Goal: Task Accomplishment & Management: Complete application form

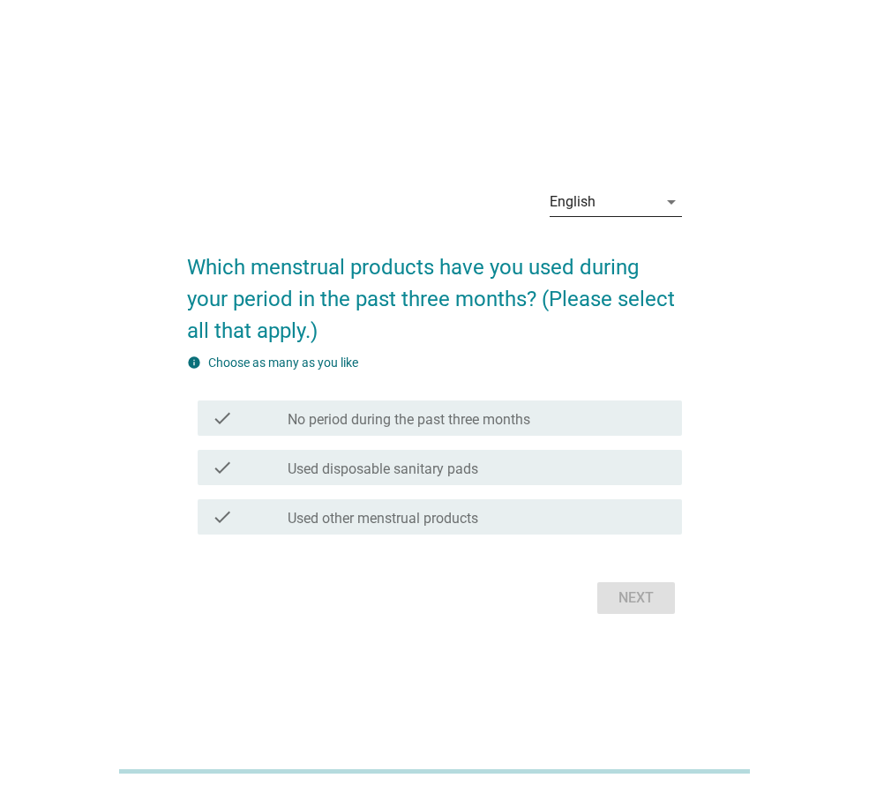
click at [582, 200] on div "English" at bounding box center [573, 202] width 46 height 16
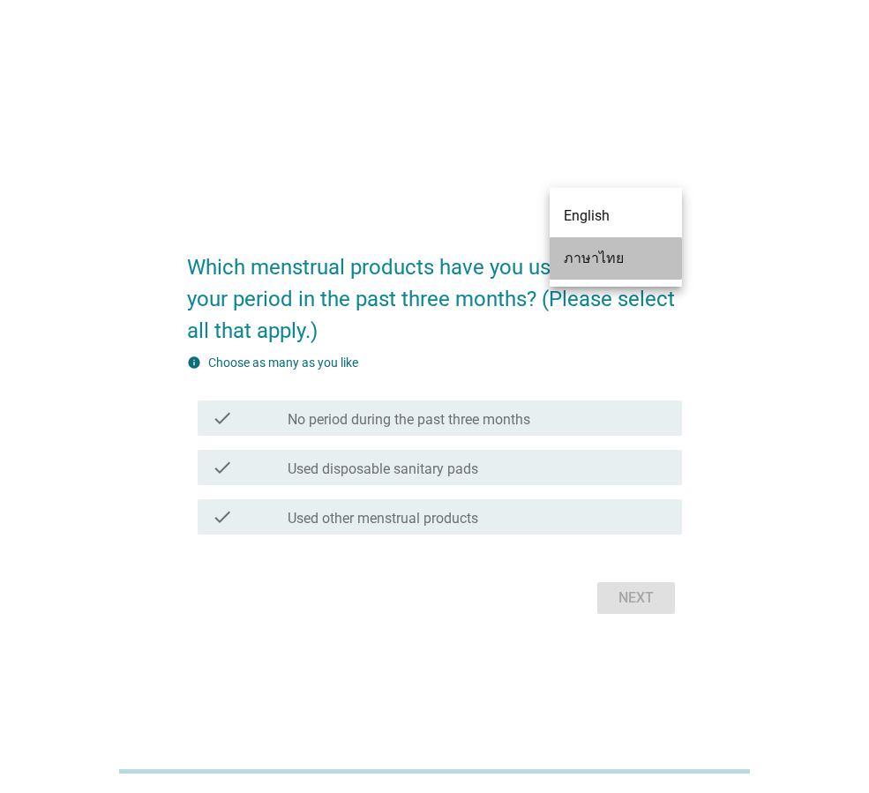
click at [581, 248] on div "ภาษาไทย" at bounding box center [616, 258] width 104 height 21
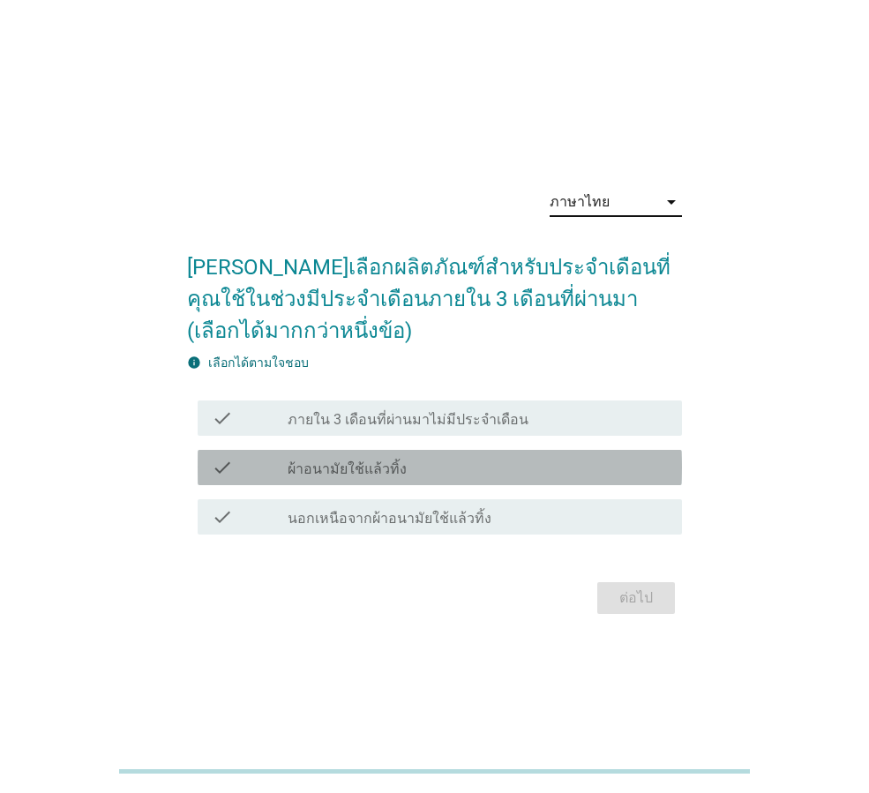
click at [353, 473] on label "ผ้าอนามัยใช้แล้วทิ้ง" at bounding box center [347, 470] width 119 height 18
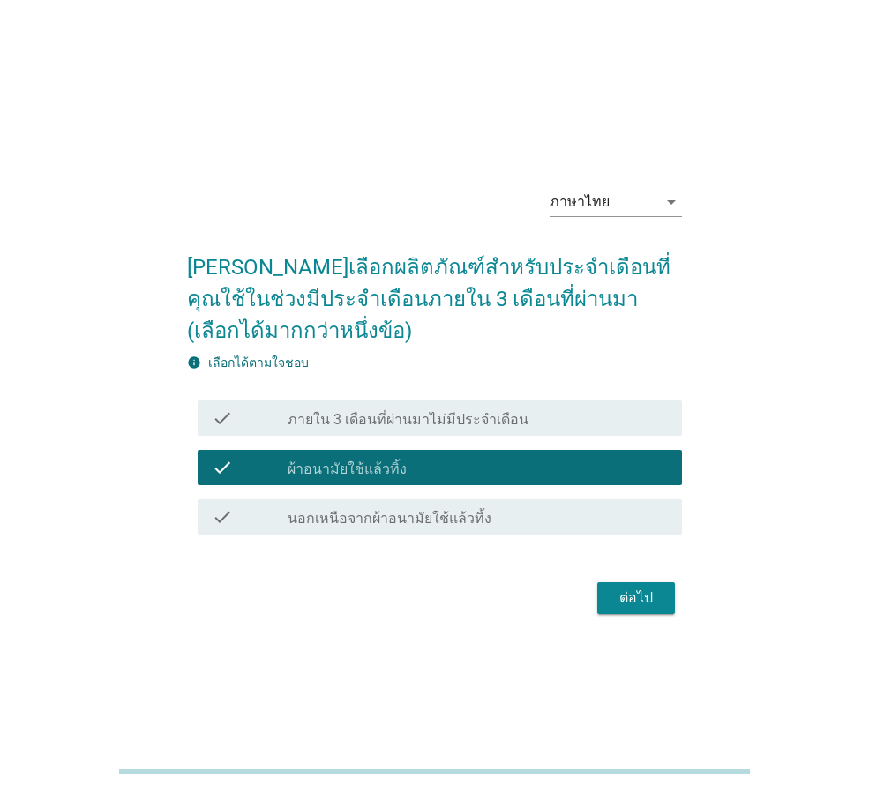
click at [651, 596] on div "ต่อไป" at bounding box center [635, 598] width 49 height 21
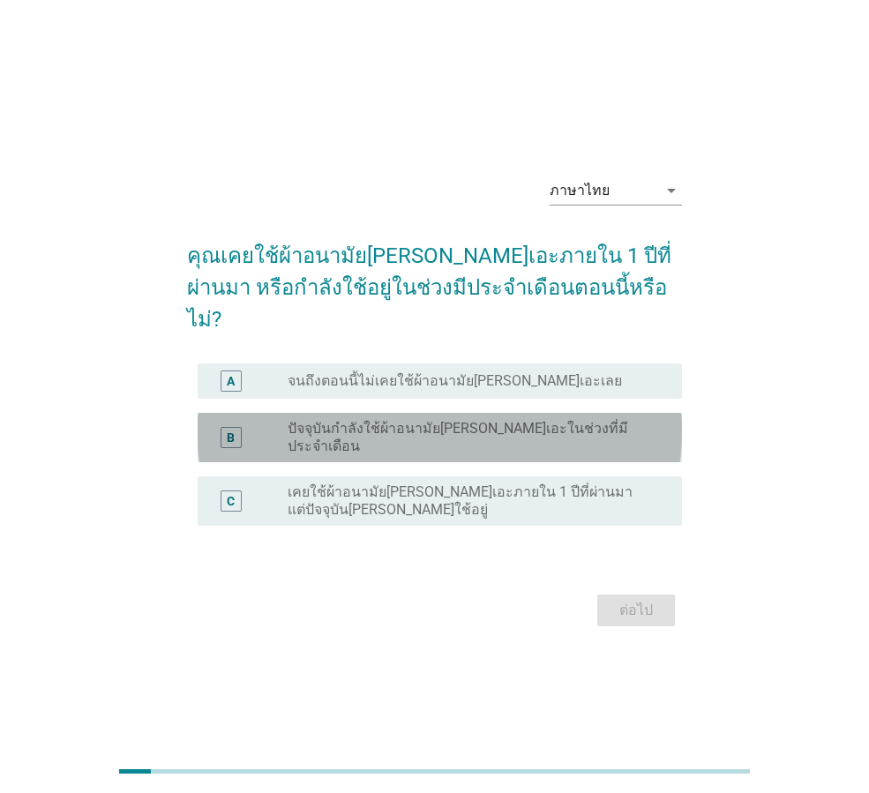
click at [395, 431] on div "radio_button_unchecked ปัจจุบันกำลังใช้ผ้าอนามัยลอรีเอะในช่วงที่มีประจำเดือน" at bounding box center [478, 437] width 380 height 35
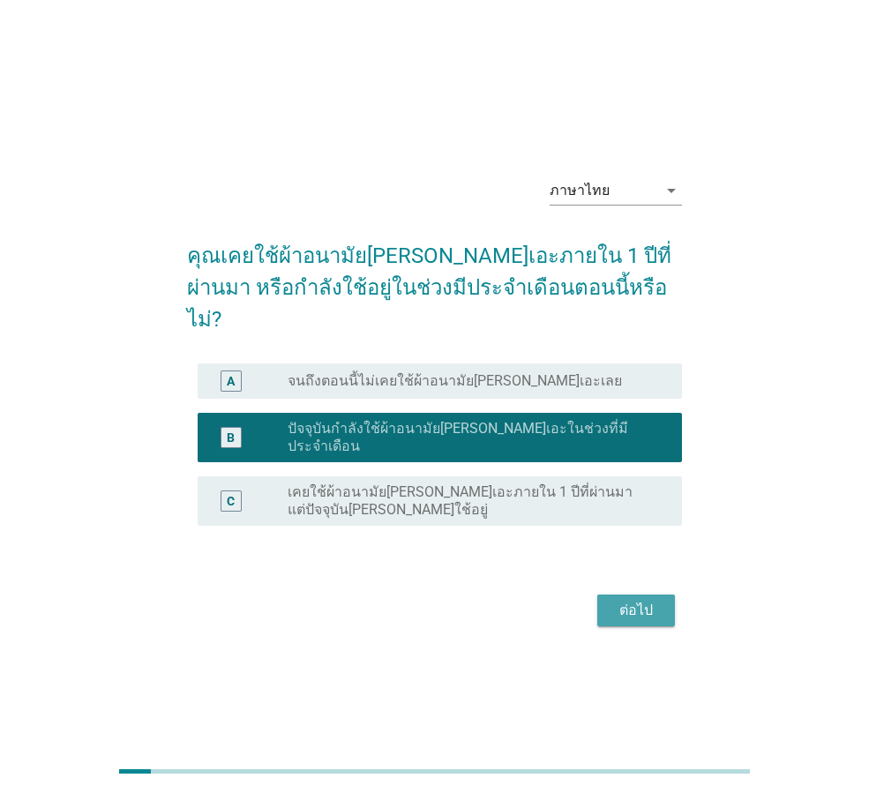
click at [641, 600] on div "ต่อไป" at bounding box center [635, 610] width 49 height 21
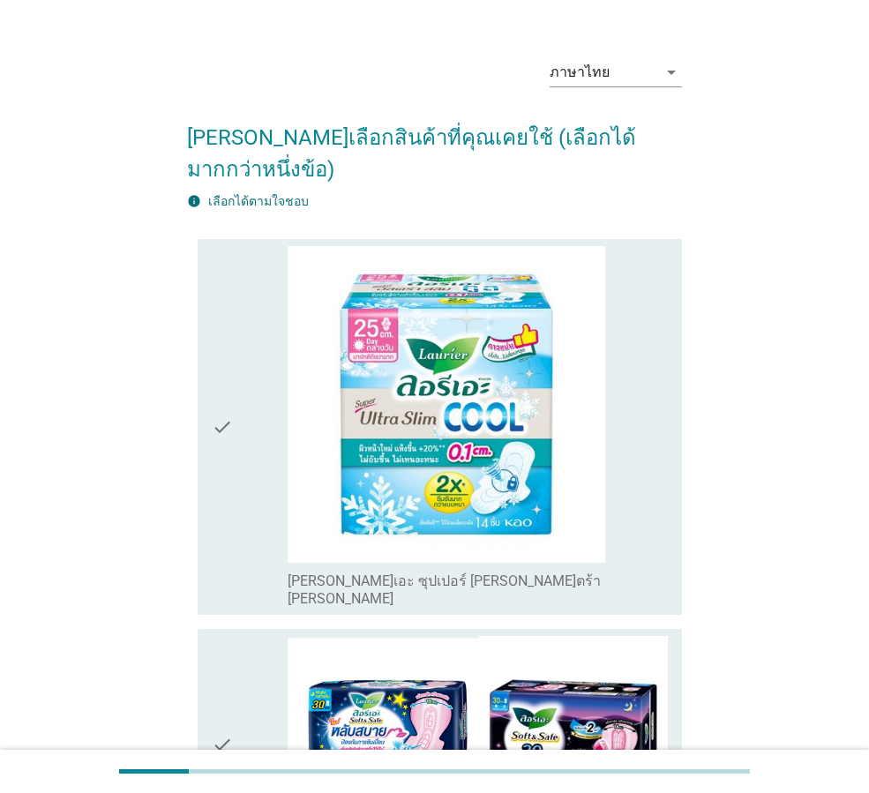
scroll to position [88, 0]
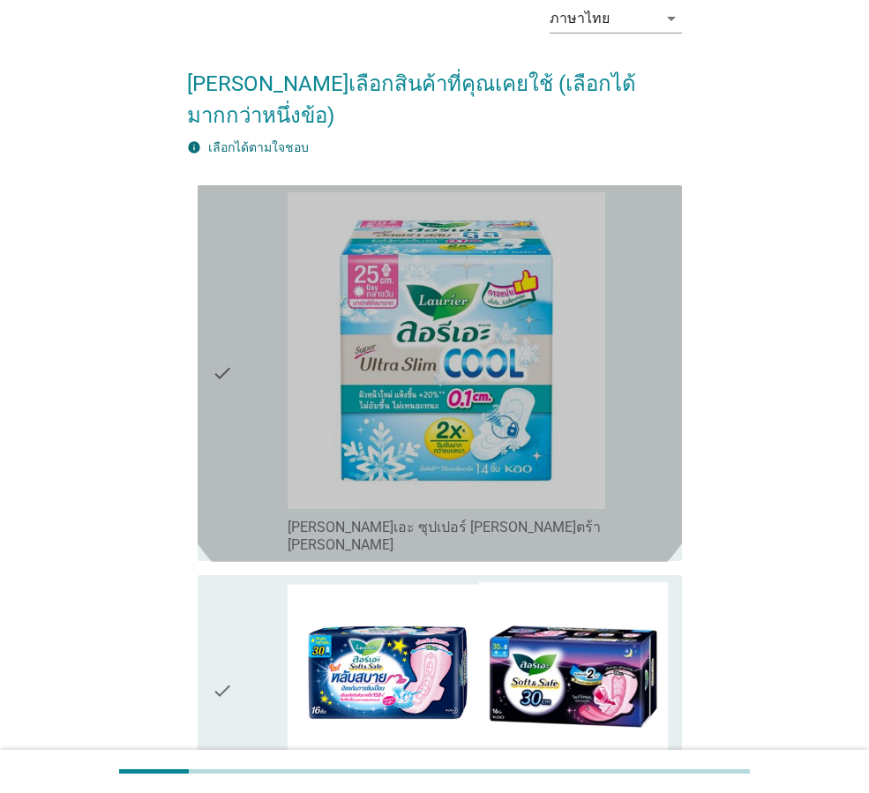
click at [619, 434] on div "check_box_outline_blank ลอรีเอะ ซุปเปอร์ อัลตร้า สลิม คูล" at bounding box center [478, 373] width 380 height 363
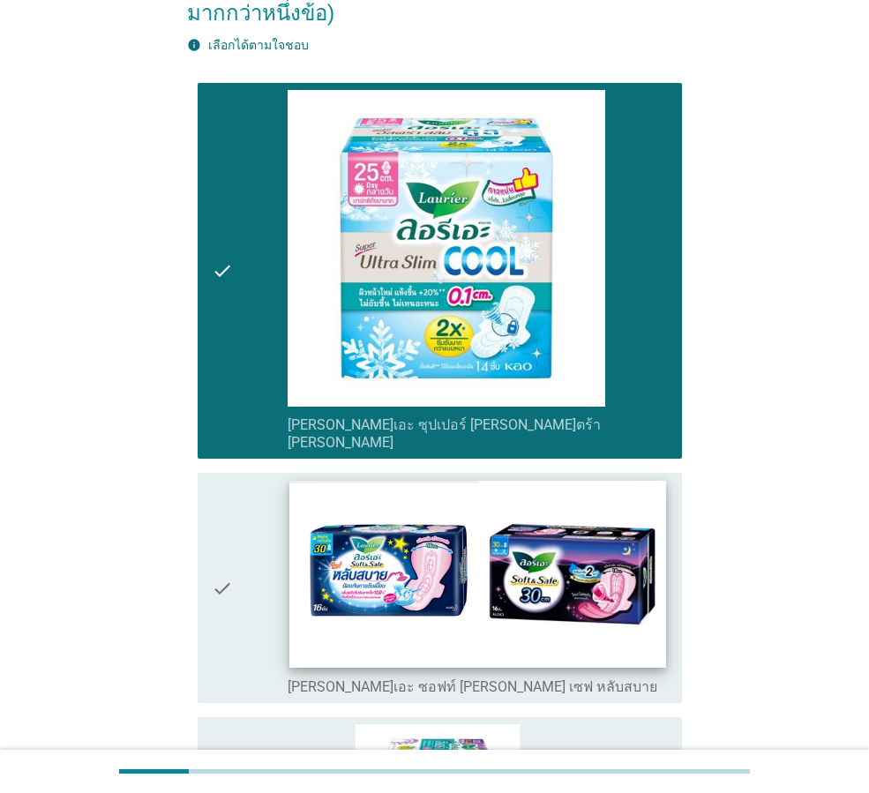
scroll to position [353, 0]
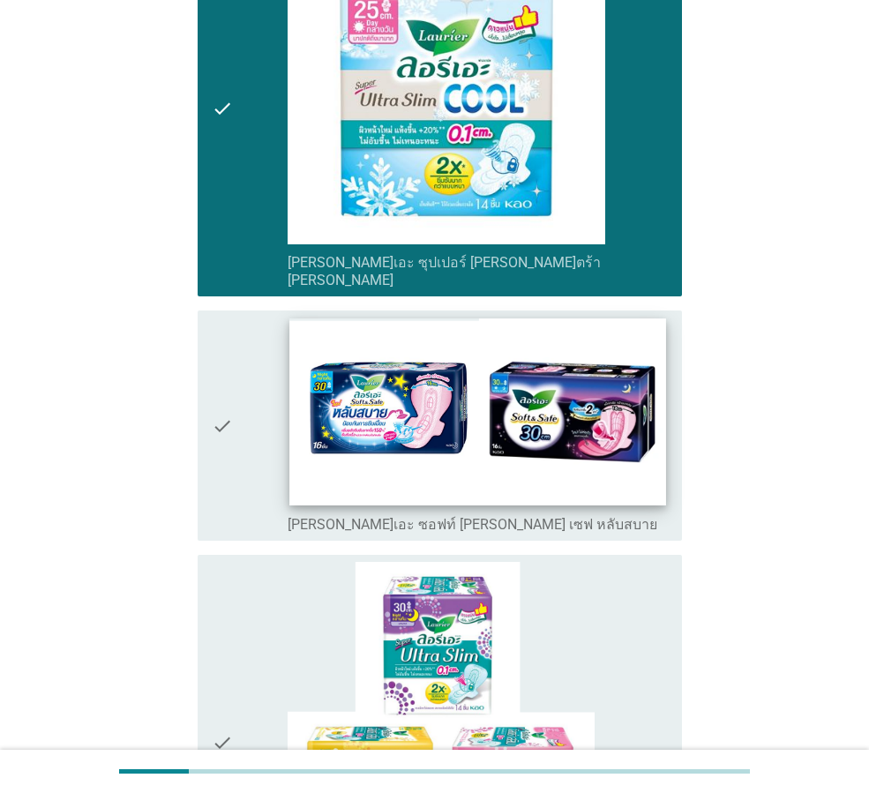
click at [551, 450] on img at bounding box center [477, 411] width 376 height 187
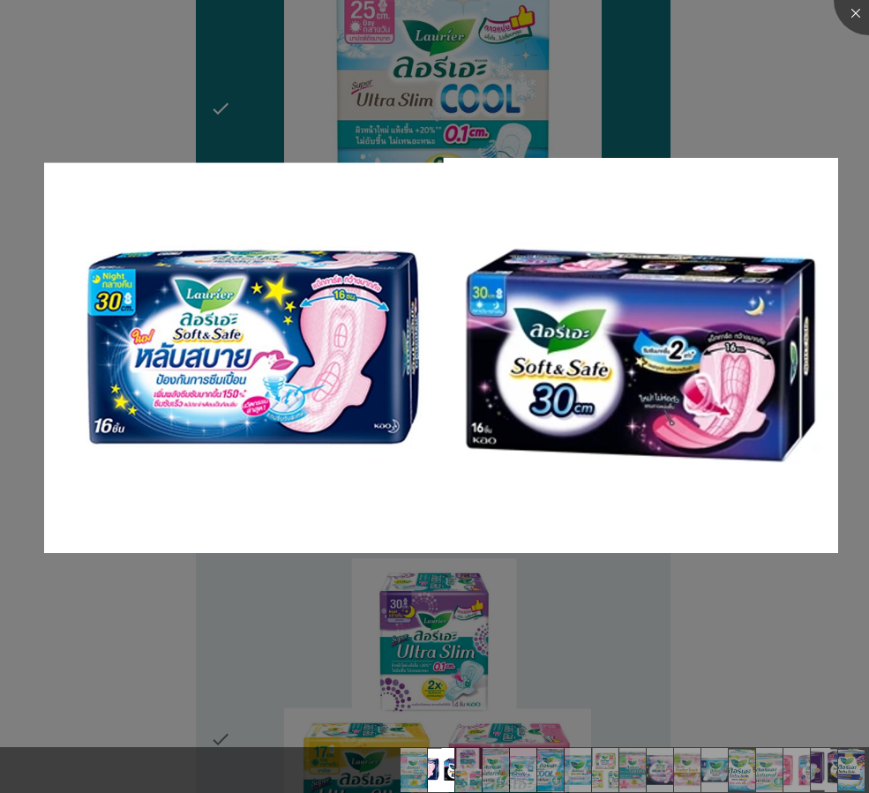
scroll to position [706, 0]
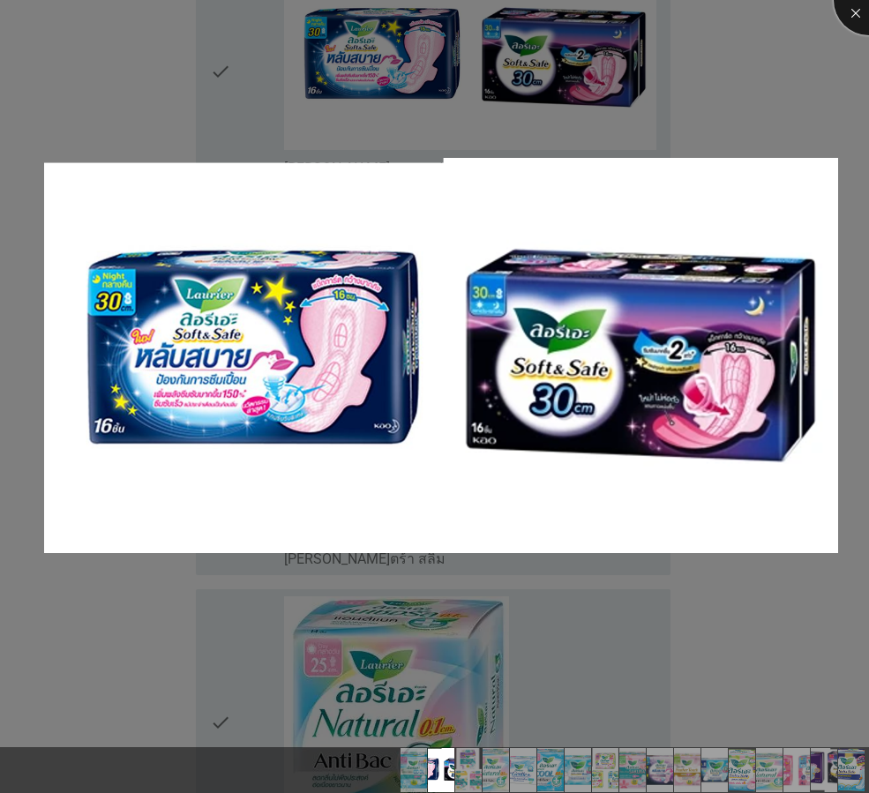
click at [855, 17] on div at bounding box center [869, 0] width 71 height 71
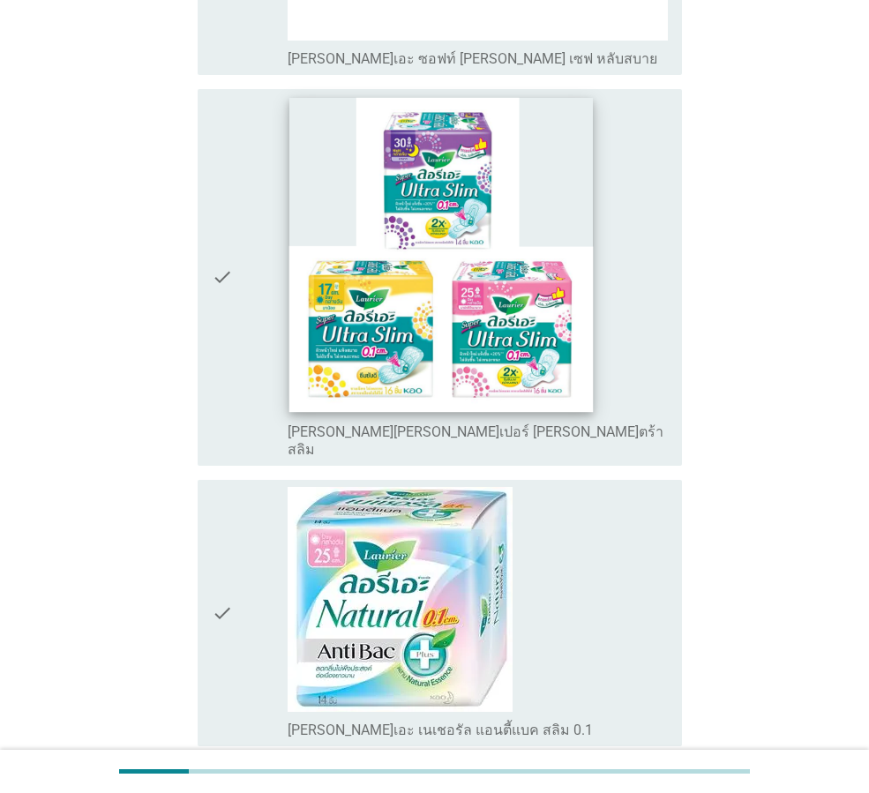
scroll to position [882, 0]
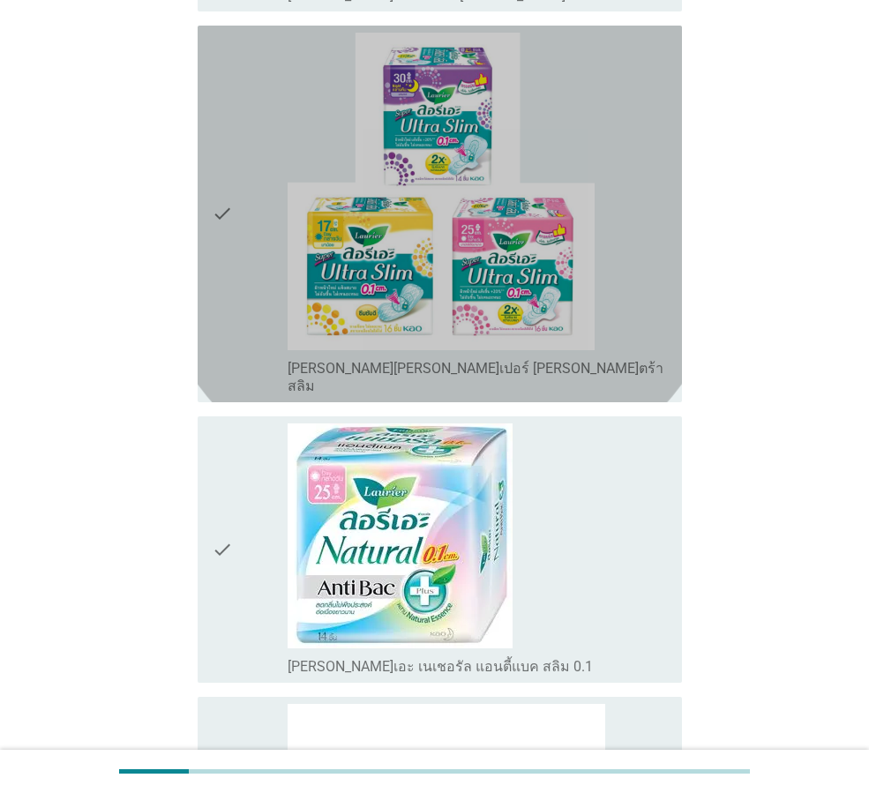
click at [652, 356] on div "check_box_outline_blank ลอรีเอะ ซูเปอร์ อัลตร้า สลิม" at bounding box center [478, 375] width 380 height 39
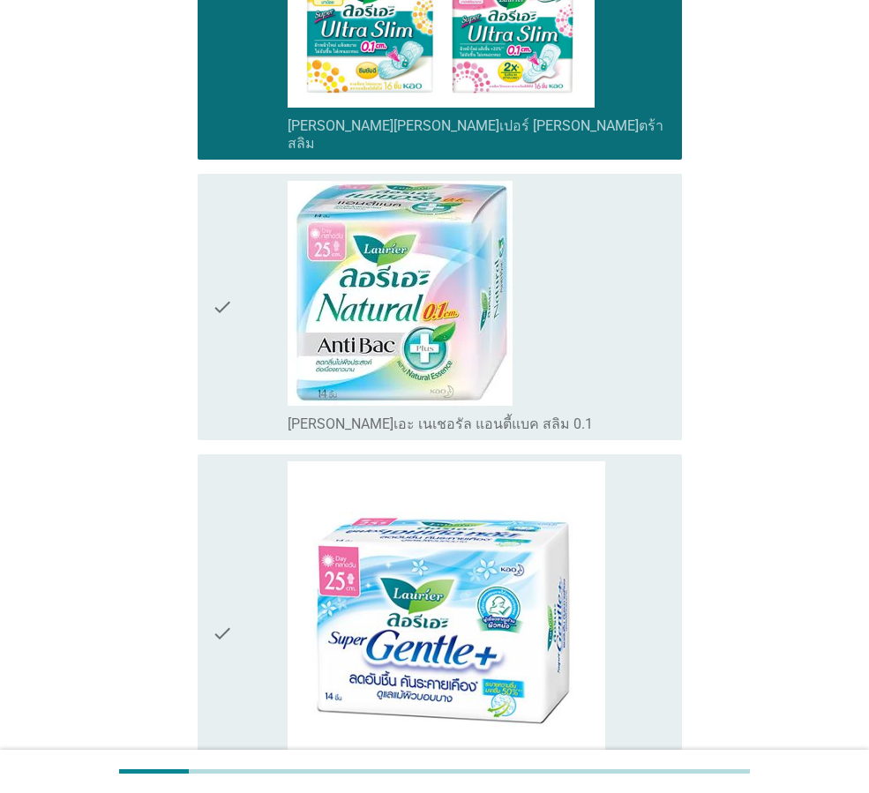
scroll to position [1147, 0]
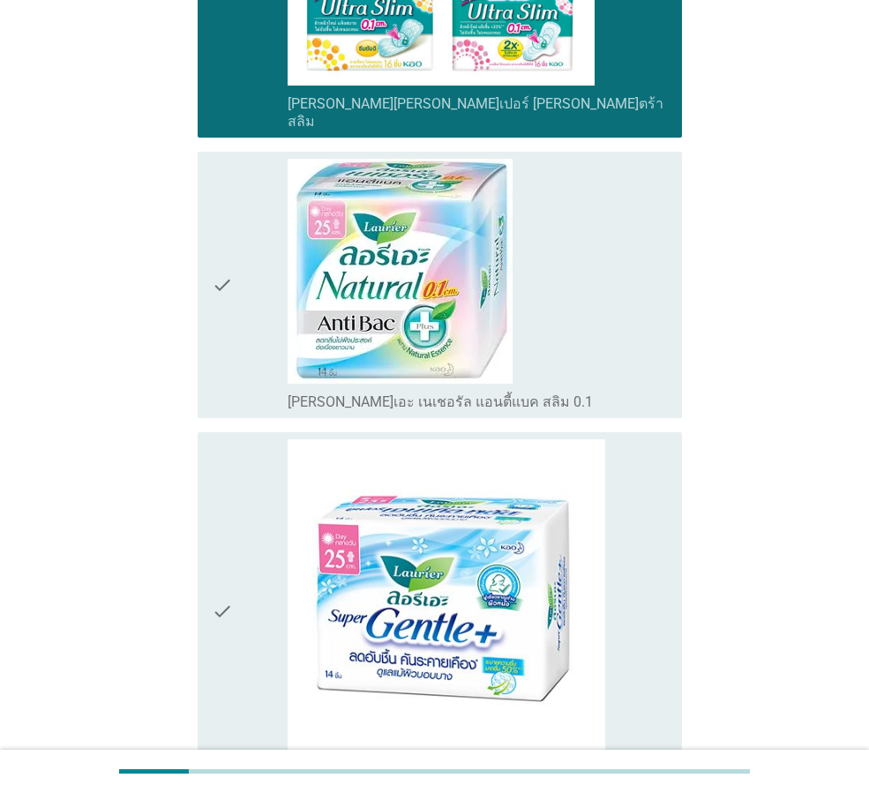
click at [655, 590] on div "check_box_outline_blank ลอรีเอะ ซูเปอร์ เจนเทิล พลัส" at bounding box center [478, 611] width 380 height 345
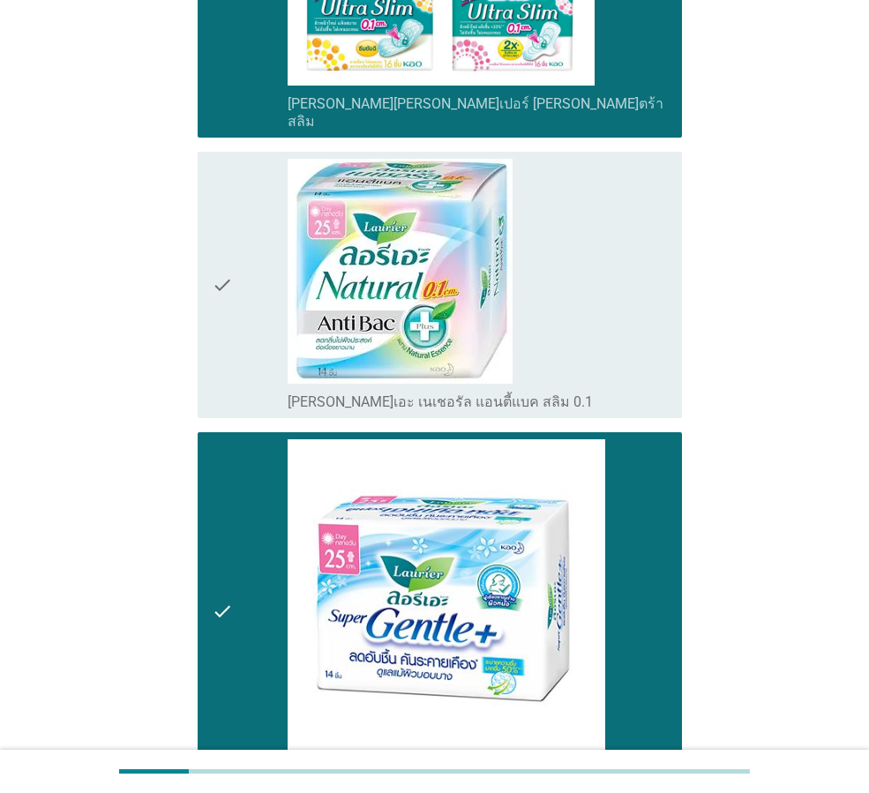
click at [657, 356] on div "check check_box_outline_blank ลอรีเอะ เนเชอรัล แอนตี้แบค สลิม 0.1" at bounding box center [434, 285] width 495 height 281
click at [655, 390] on div "check_box_outline_blank ลอรีเอะ เนเชอรัล แอนตี้แบค สลิม 0.1" at bounding box center [478, 400] width 380 height 21
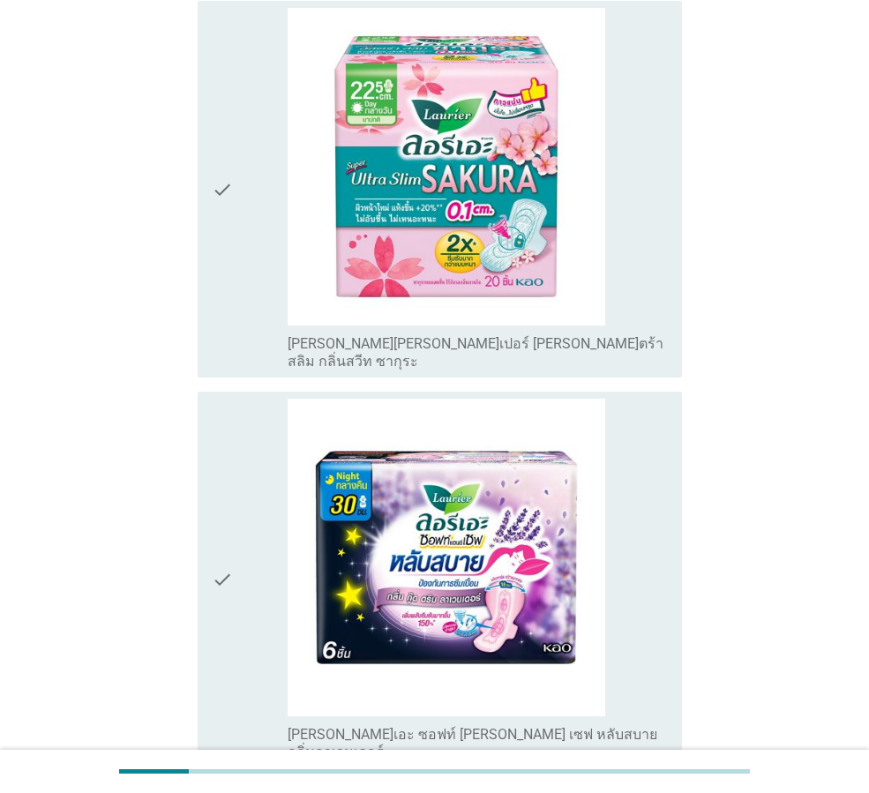
scroll to position [3088, 0]
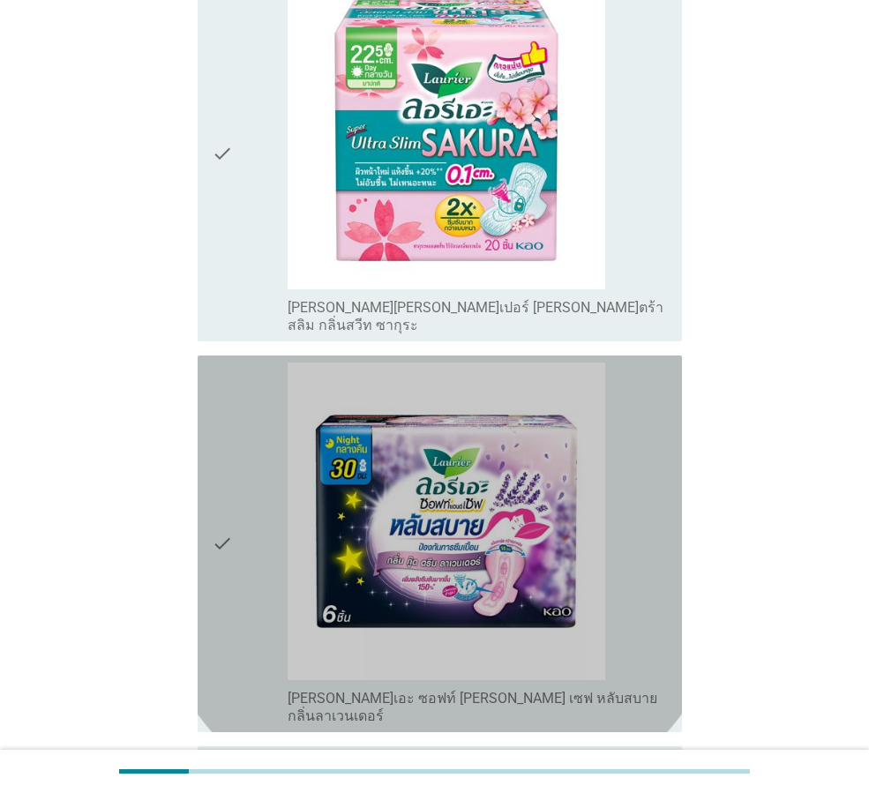
click at [628, 686] on div "check_box_outline_blank ลอรีเอะ ซอฟท์ แอนด์ เซฟ หลับสบาย กลิ่นลาเวนเดอร์" at bounding box center [478, 705] width 380 height 39
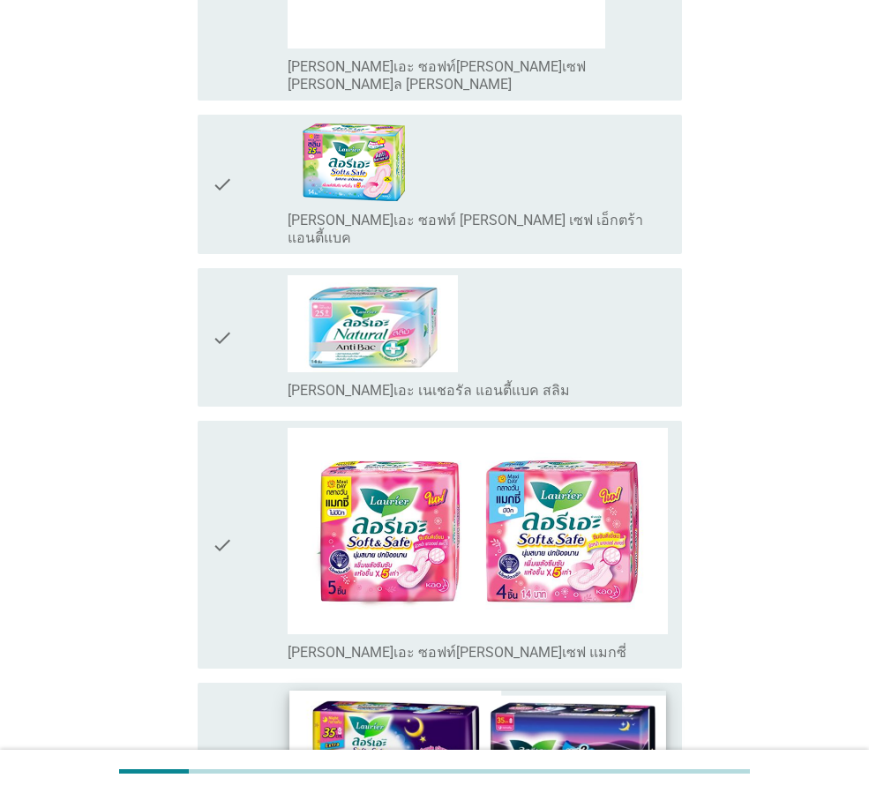
scroll to position [4500, 0]
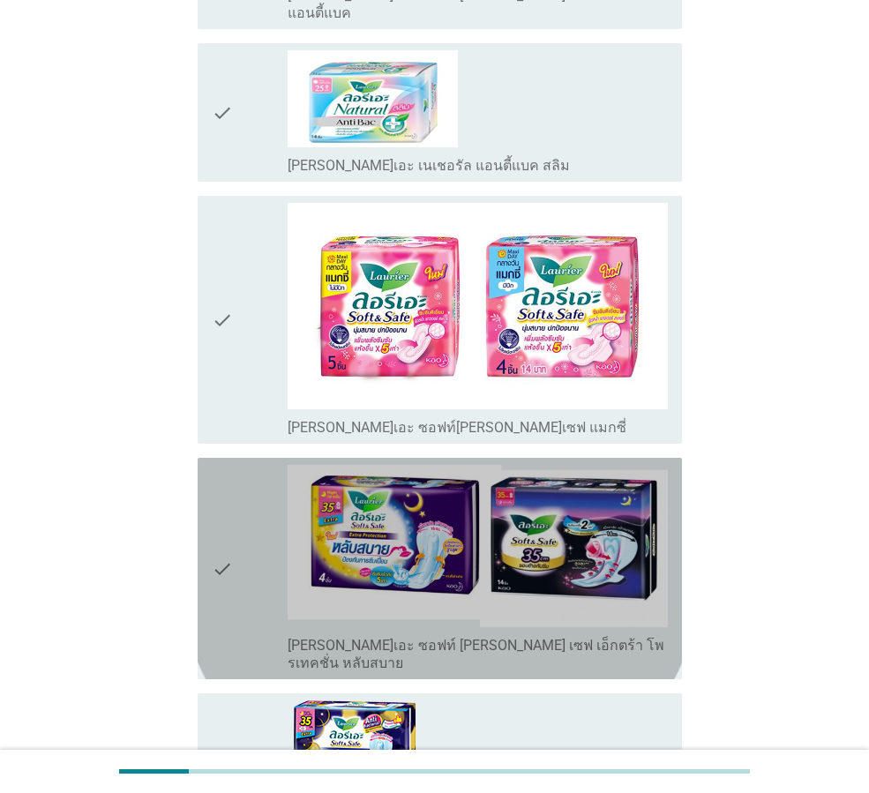
click at [663, 633] on div "check_box_outline_blank ลอรีเอะ ซอฟท์ แอนด์ เซฟ เอ็กตร้า โพรเทคชั่น หลับสบาย" at bounding box center [478, 652] width 380 height 39
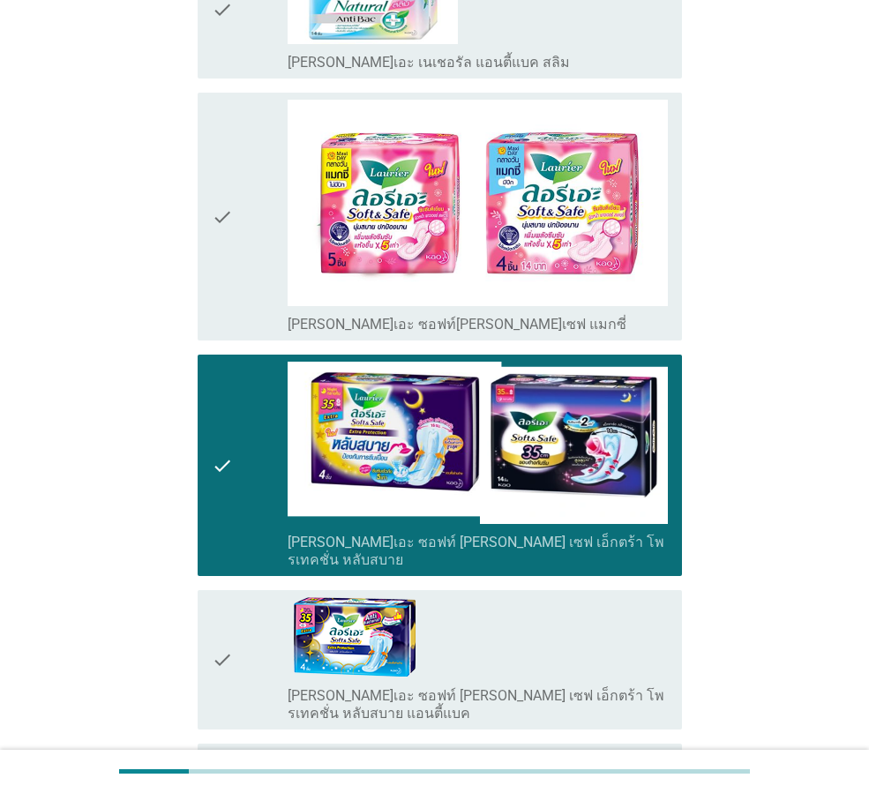
scroll to position [4605, 0]
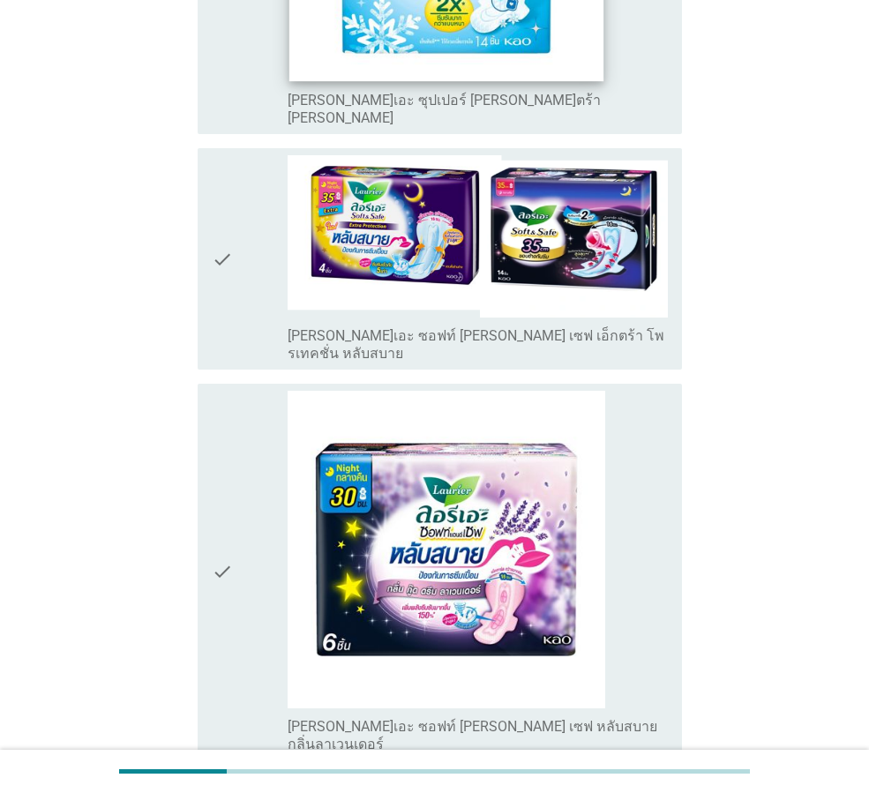
scroll to position [618, 0]
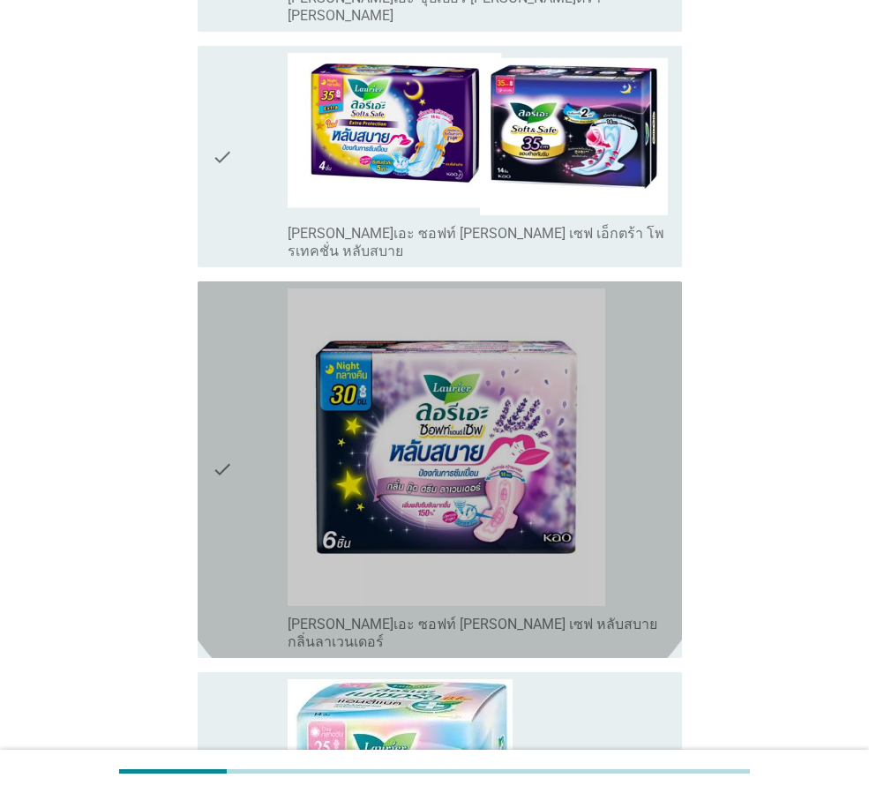
click at [657, 612] on div "check_box_outline_blank ลอรีเอะ ซอฟท์ แอนด์ เซฟ หลับสบาย กลิ่นลาเวนเดอร์" at bounding box center [478, 631] width 380 height 39
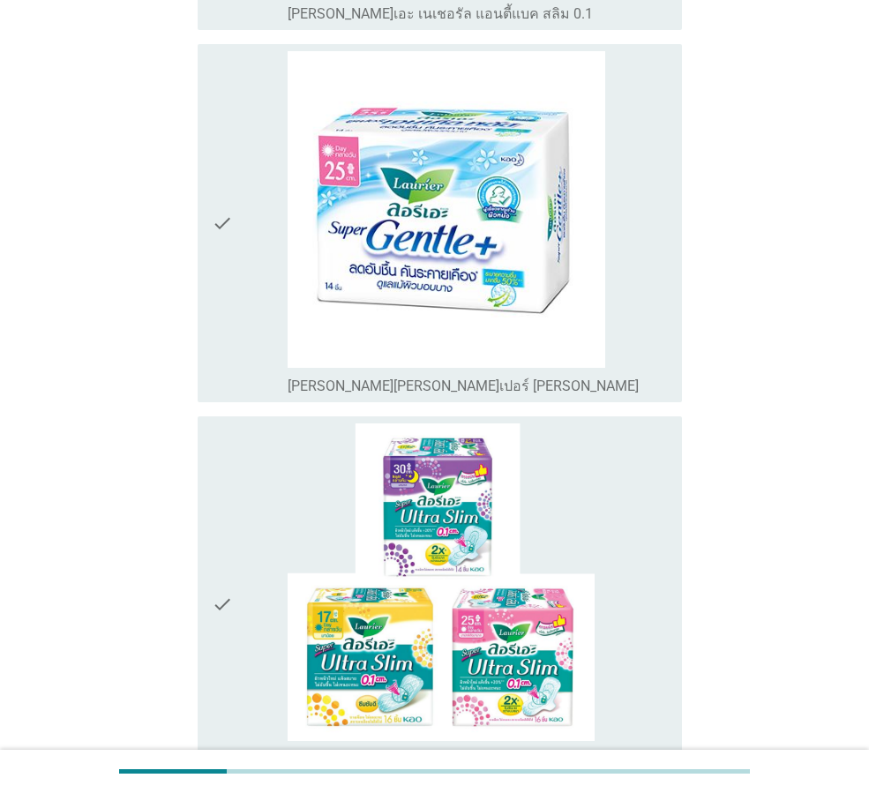
scroll to position [1588, 0]
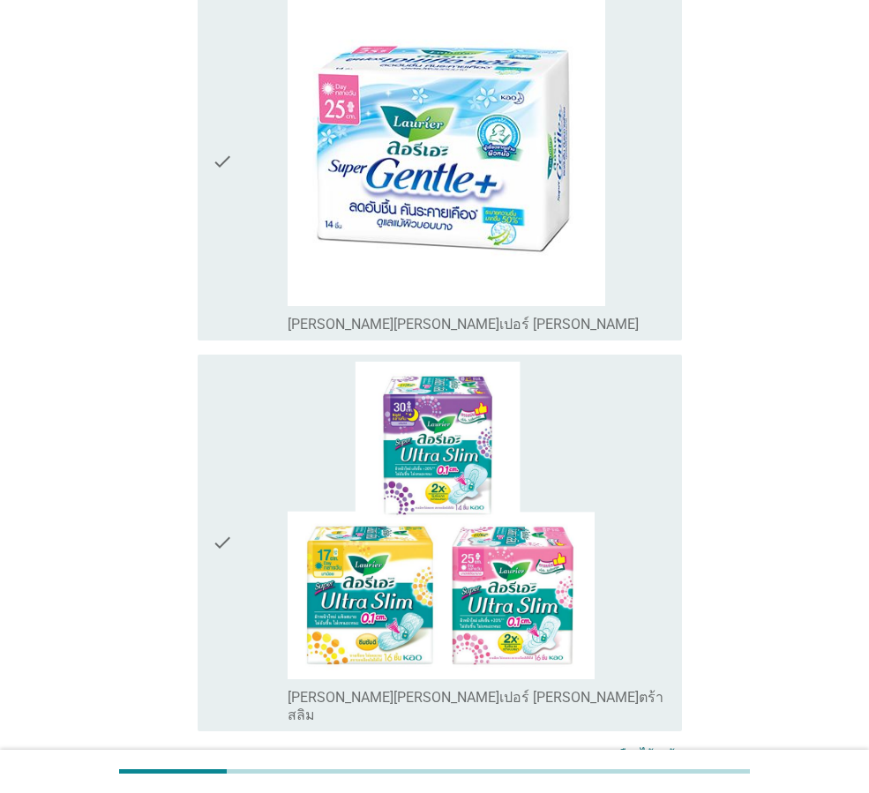
click at [638, 628] on div "check_box_outline_blank ลอรีเอะ ซูเปอร์ อัลตร้า สลิม" at bounding box center [478, 543] width 380 height 363
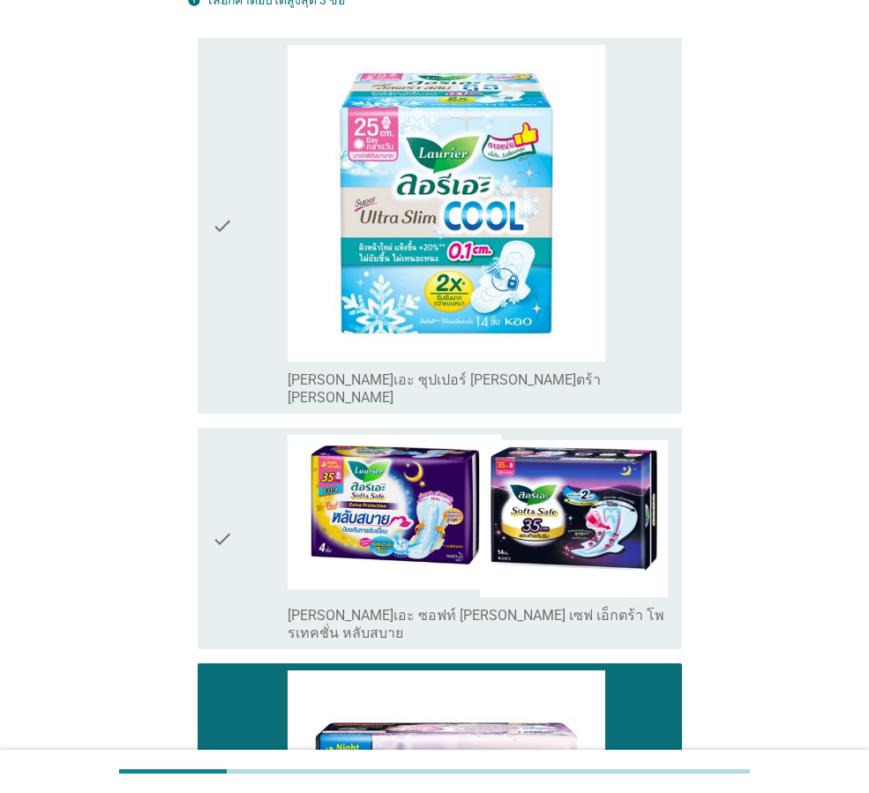
scroll to position [0, 0]
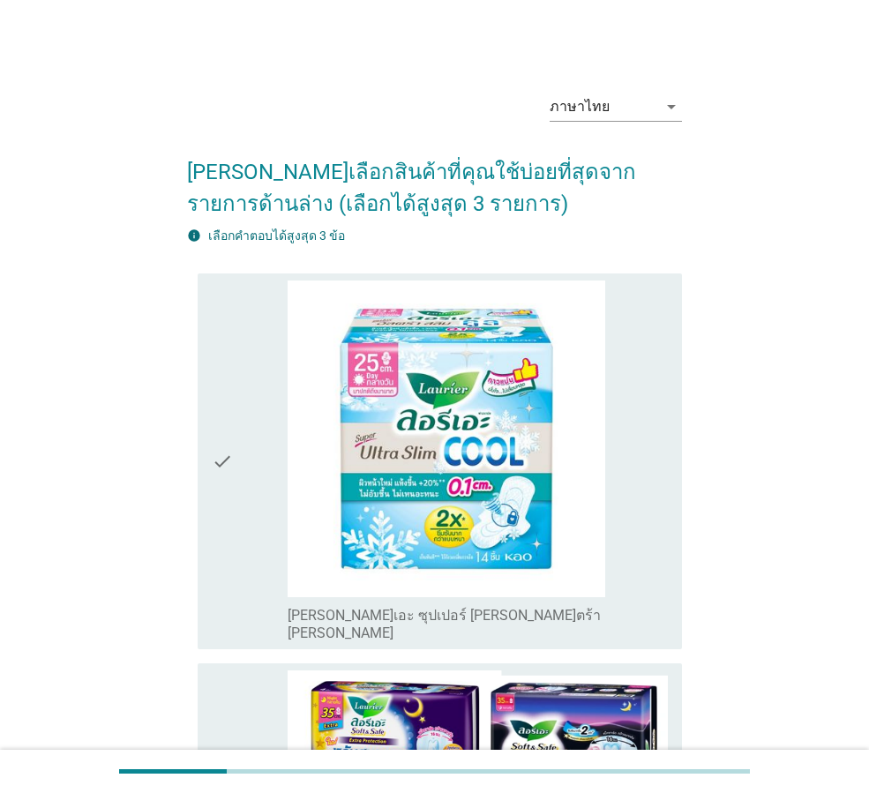
click at [636, 585] on div "check_box_outline_blank ลอรีเอะ ซุปเปอร์ อัลตร้า สลิม คูล" at bounding box center [478, 462] width 380 height 363
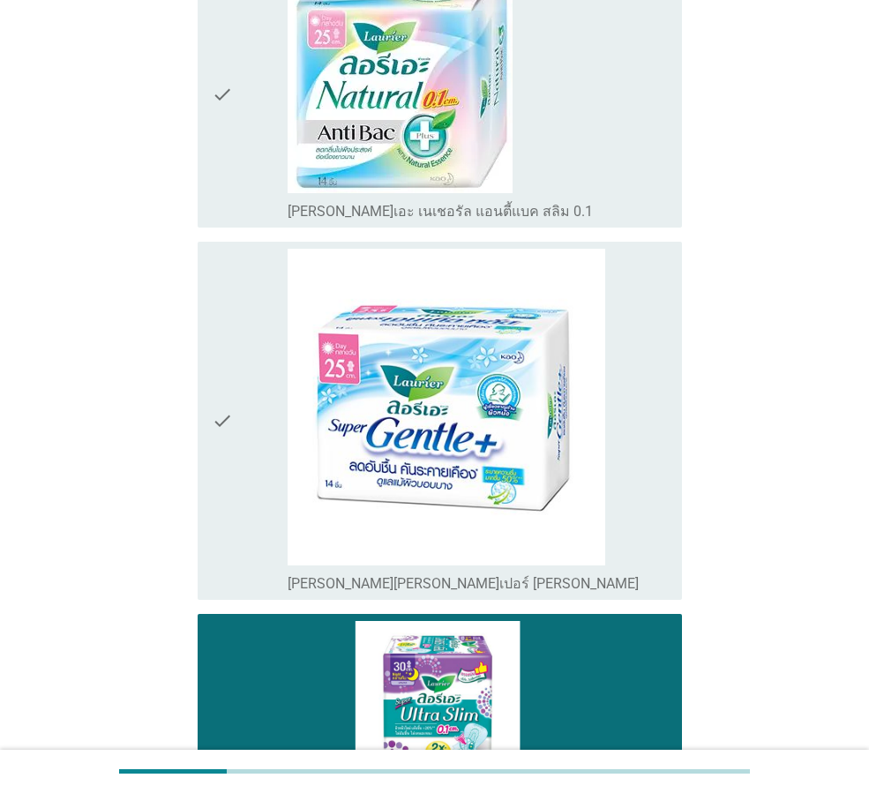
scroll to position [1676, 0]
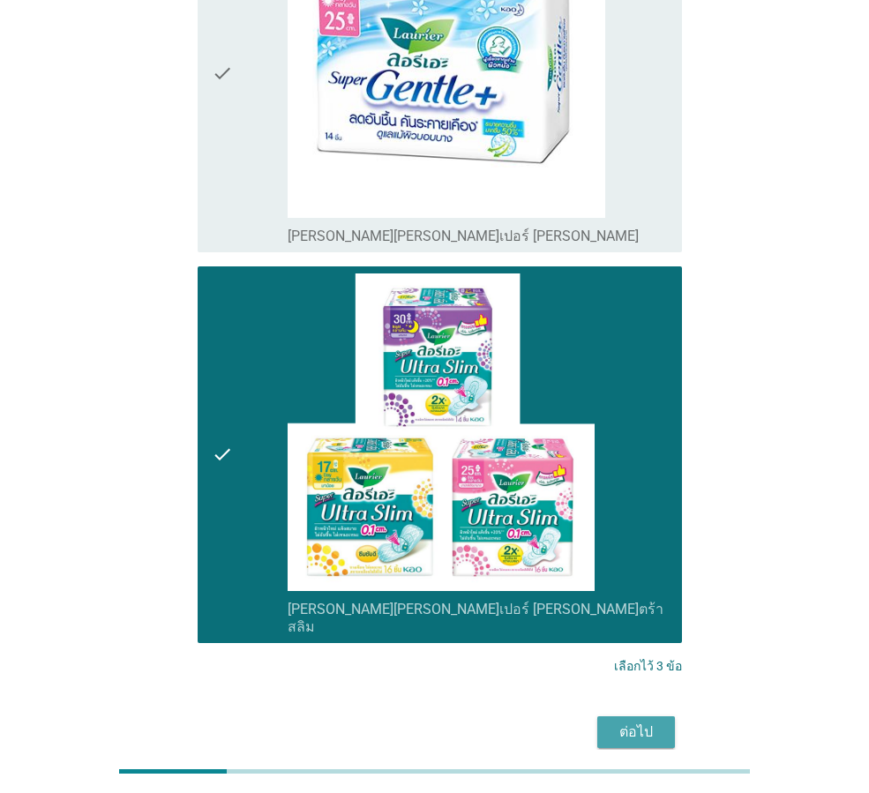
click at [637, 722] on div "ต่อไป" at bounding box center [635, 732] width 49 height 21
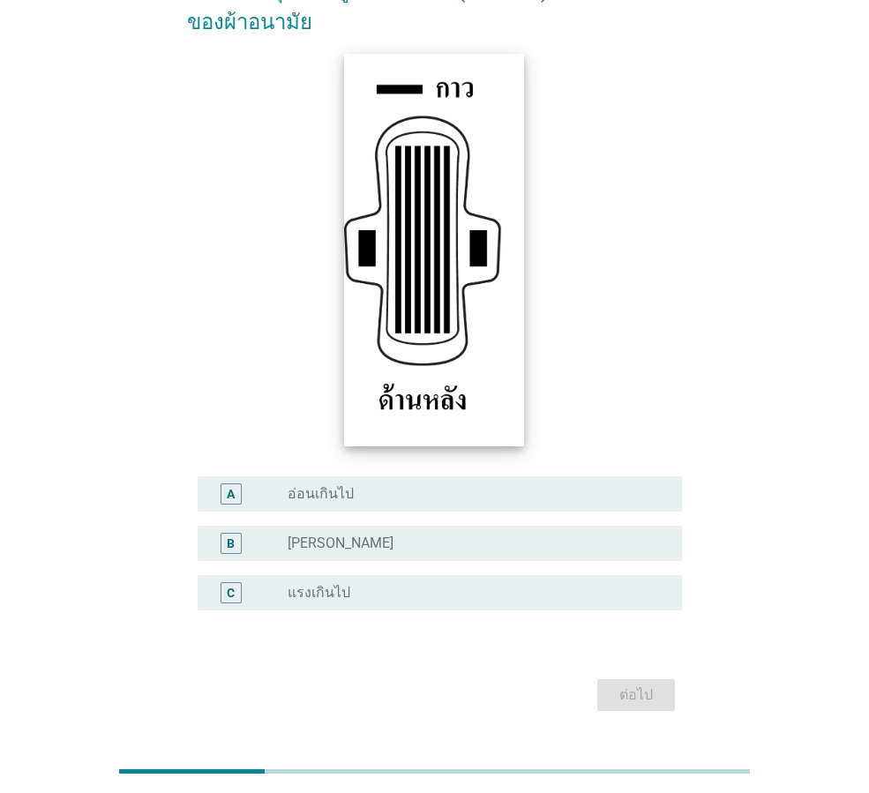
scroll to position [258, 0]
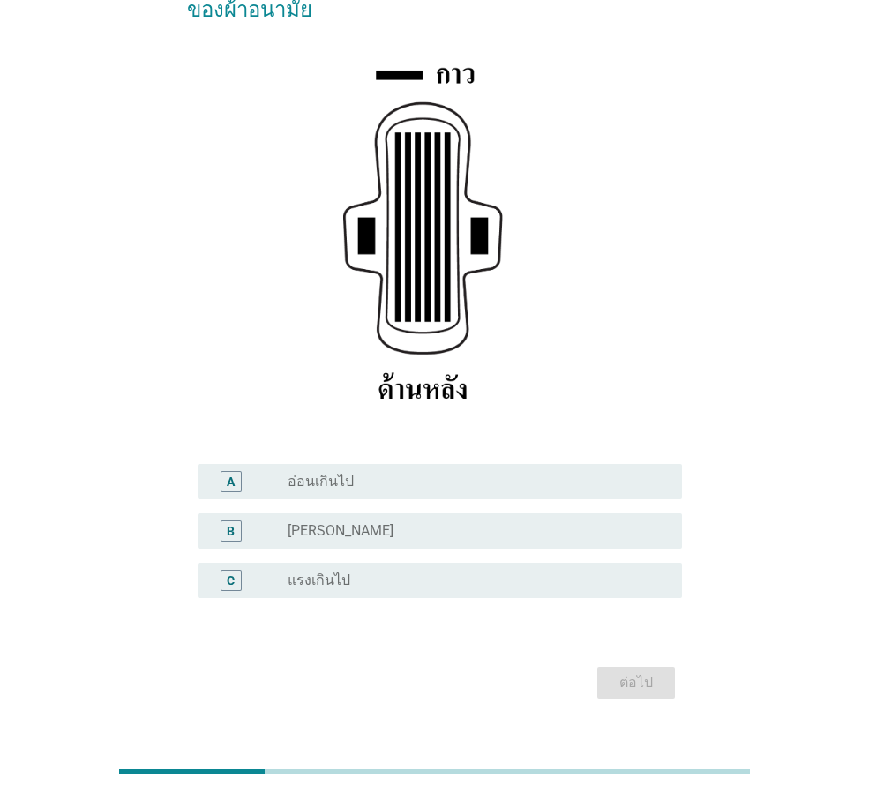
click at [433, 522] on div "radio_button_unchecked ปกติ" at bounding box center [471, 531] width 366 height 18
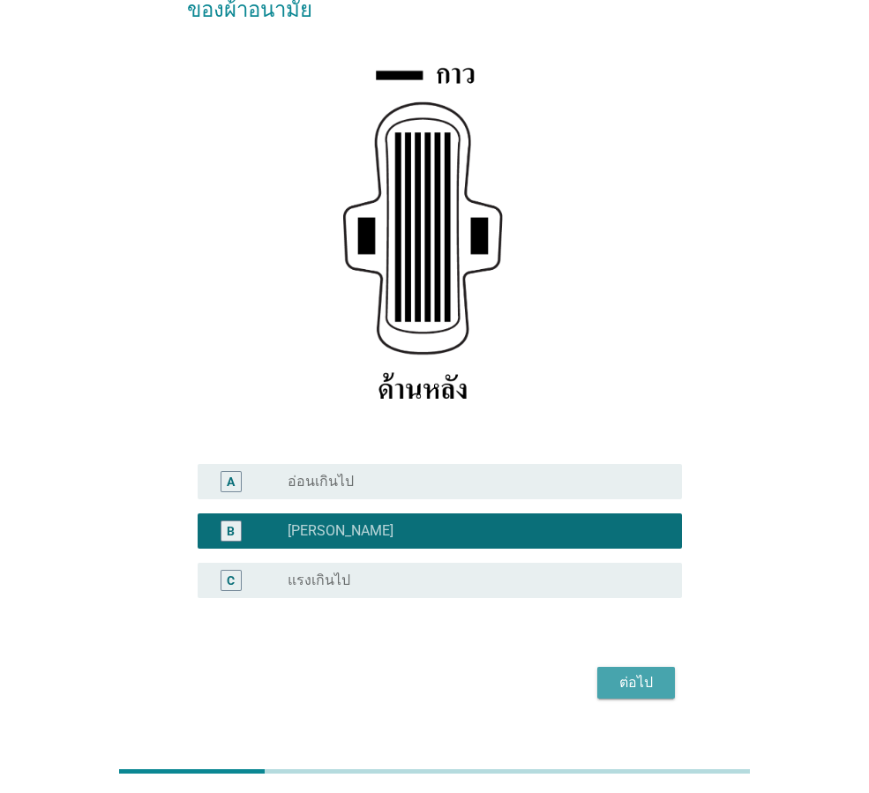
click at [645, 672] on div "ต่อไป" at bounding box center [635, 682] width 49 height 21
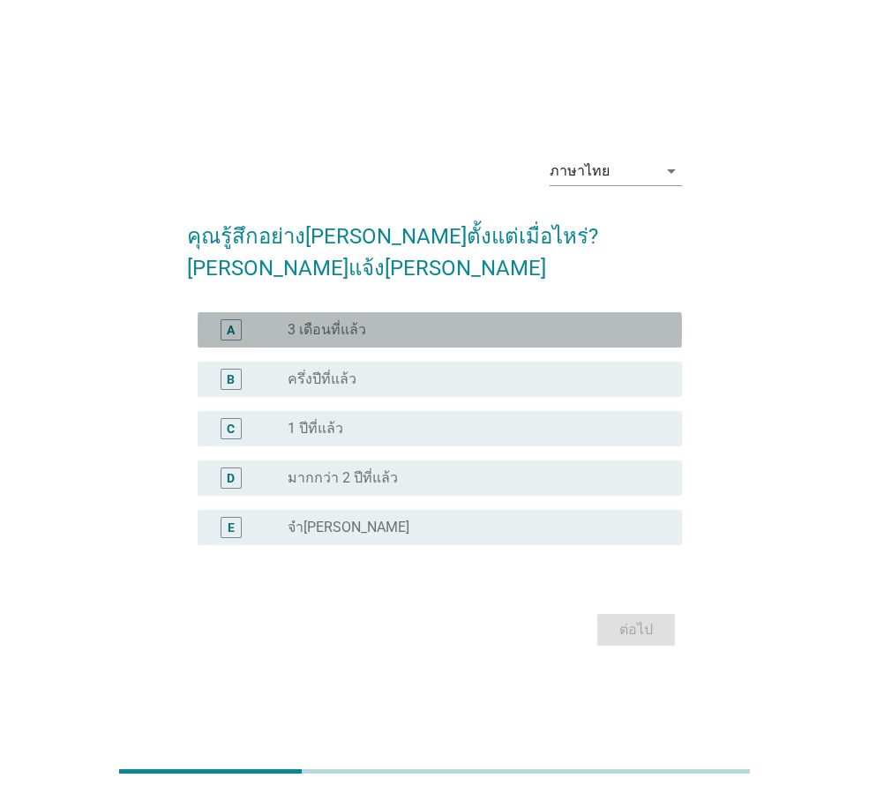
click at [327, 325] on div "A radio_button_unchecked 3 เดือนที่แล้ว" at bounding box center [440, 329] width 484 height 35
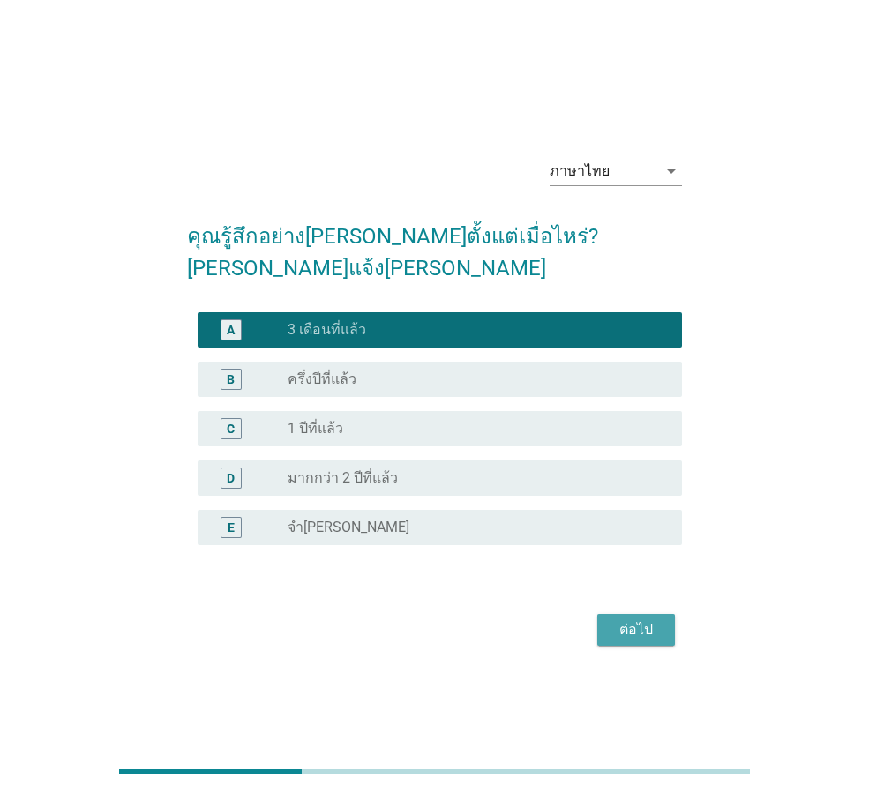
click at [633, 619] on div "ต่อไป" at bounding box center [635, 629] width 49 height 21
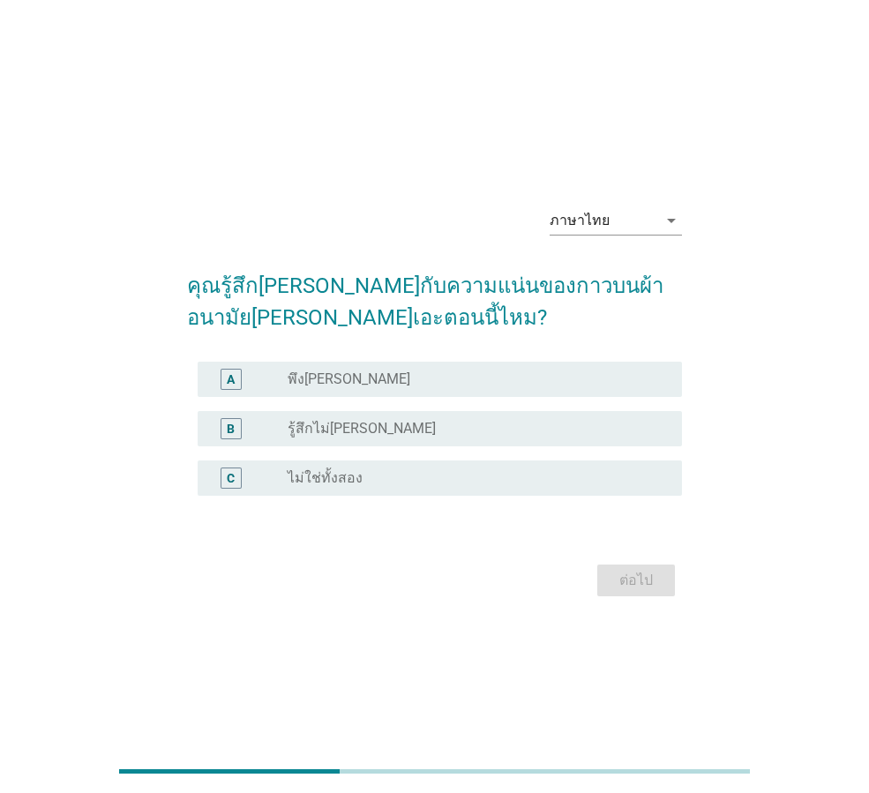
click at [312, 386] on label "พึงพอใจ" at bounding box center [349, 380] width 123 height 18
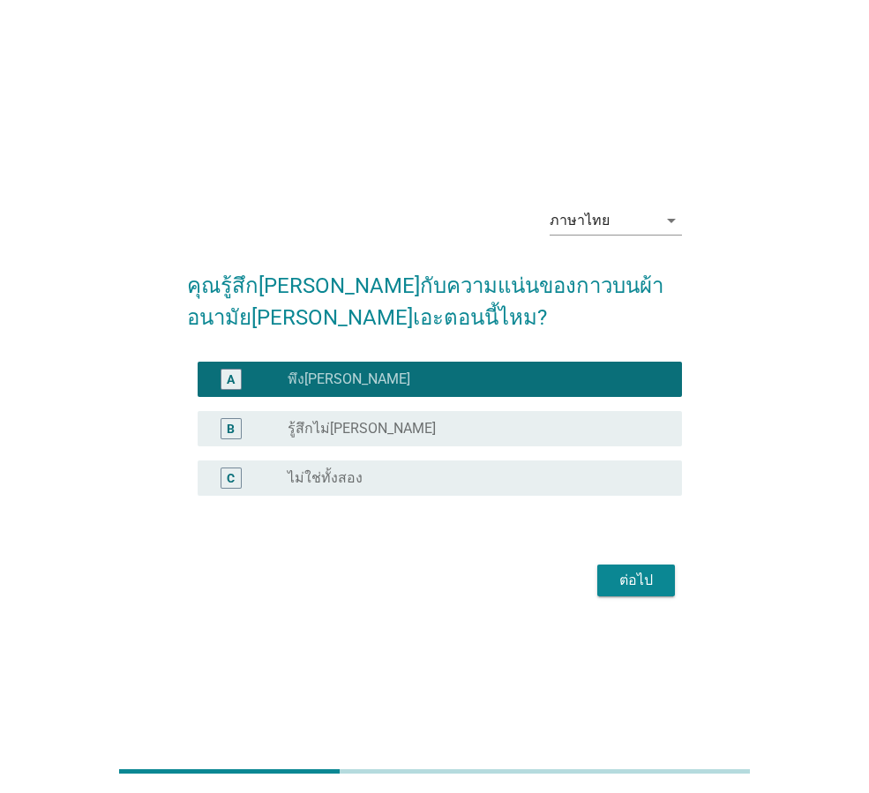
click at [637, 583] on div "ต่อไป" at bounding box center [635, 580] width 49 height 21
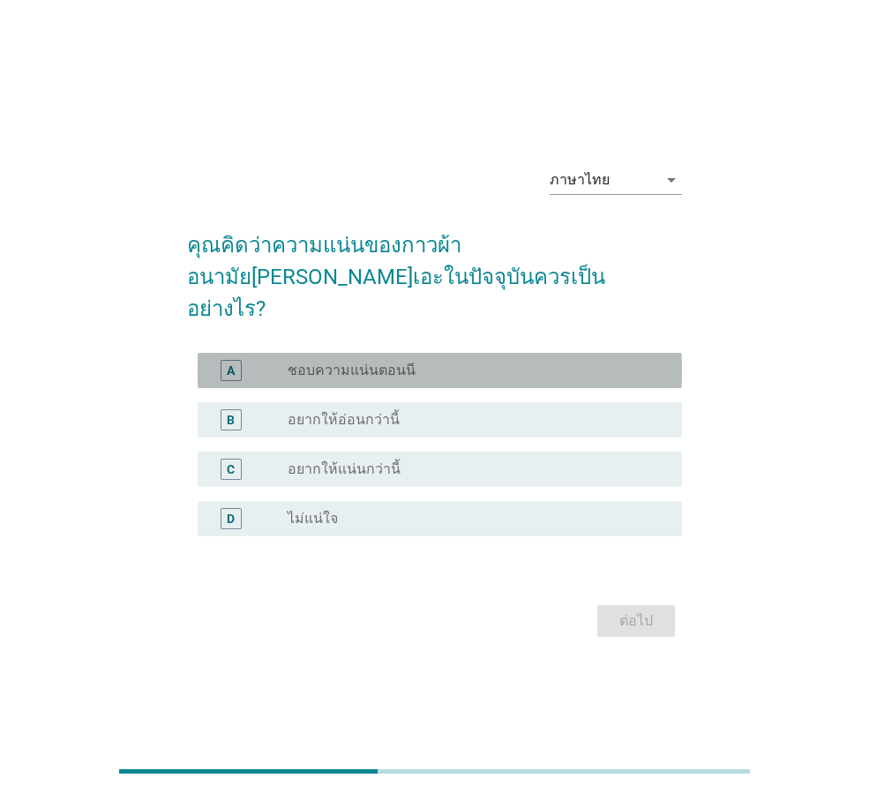
click at [393, 362] on label "ชอบความแน่นตอนนี" at bounding box center [352, 371] width 128 height 18
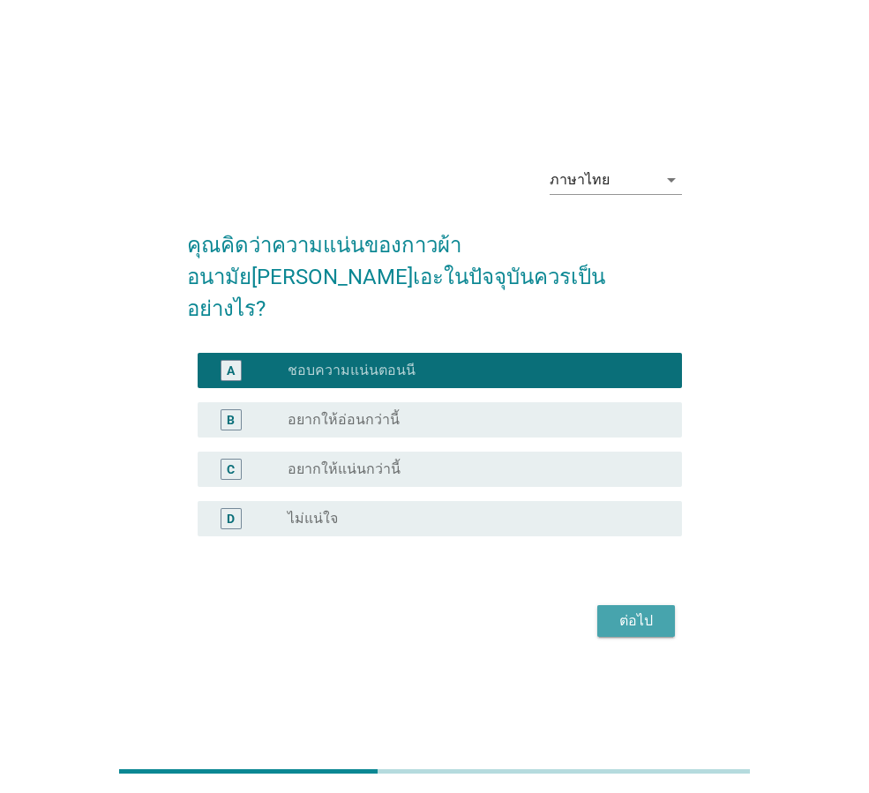
click at [633, 611] on div "ต่อไป" at bounding box center [635, 621] width 49 height 21
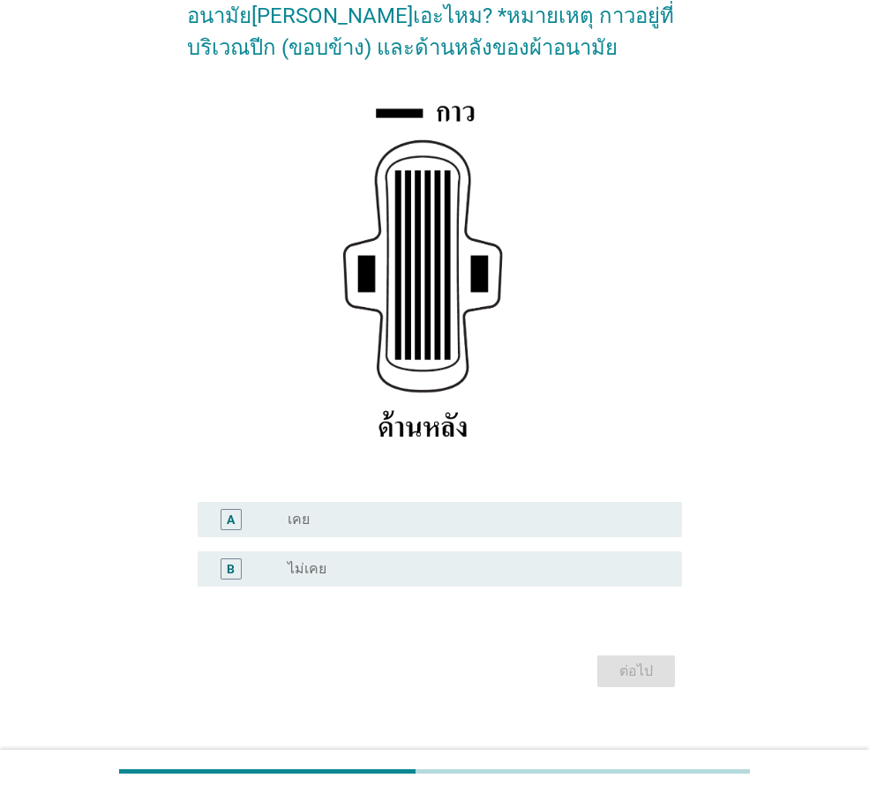
scroll to position [208, 0]
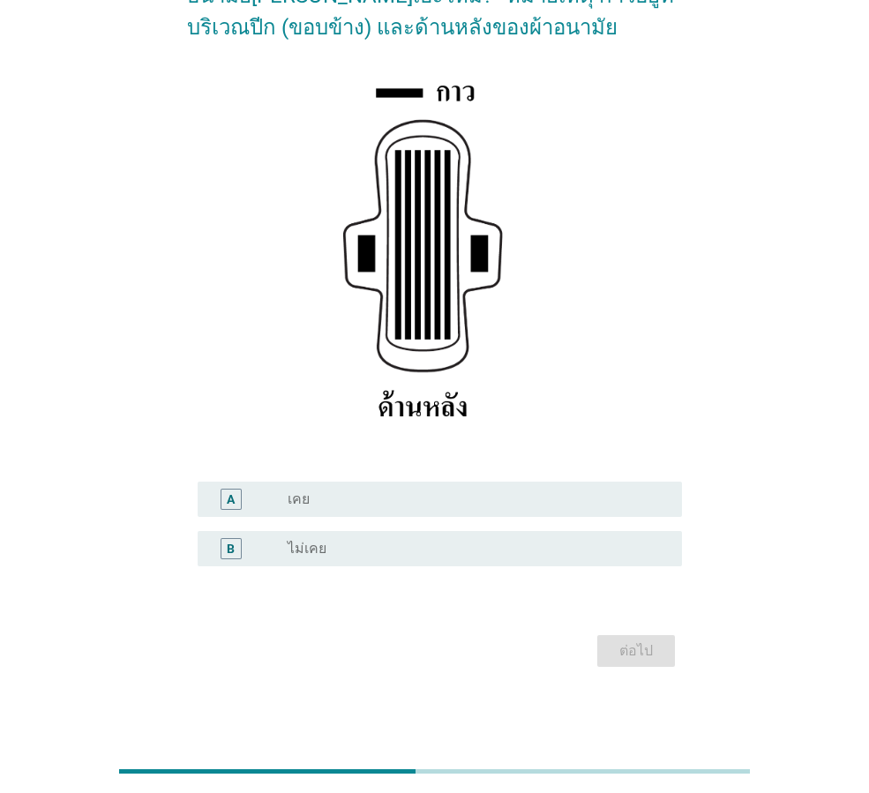
click at [451, 558] on div "radio_button_unchecked ไม่เคย" at bounding box center [478, 548] width 380 height 21
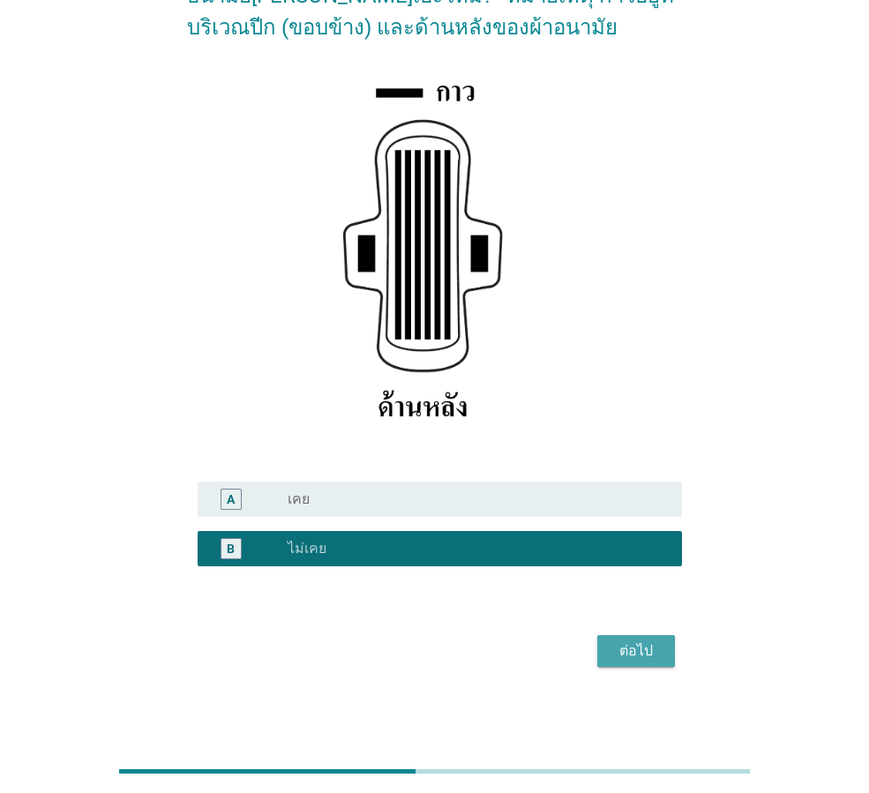
click at [618, 648] on div "ต่อไป" at bounding box center [635, 651] width 49 height 21
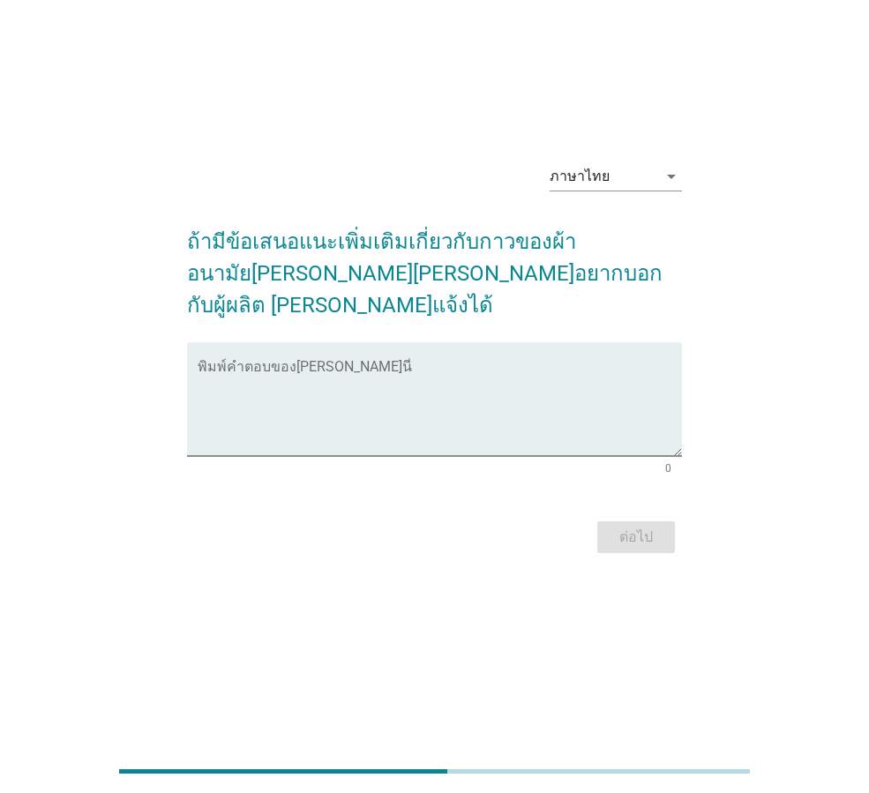
scroll to position [0, 0]
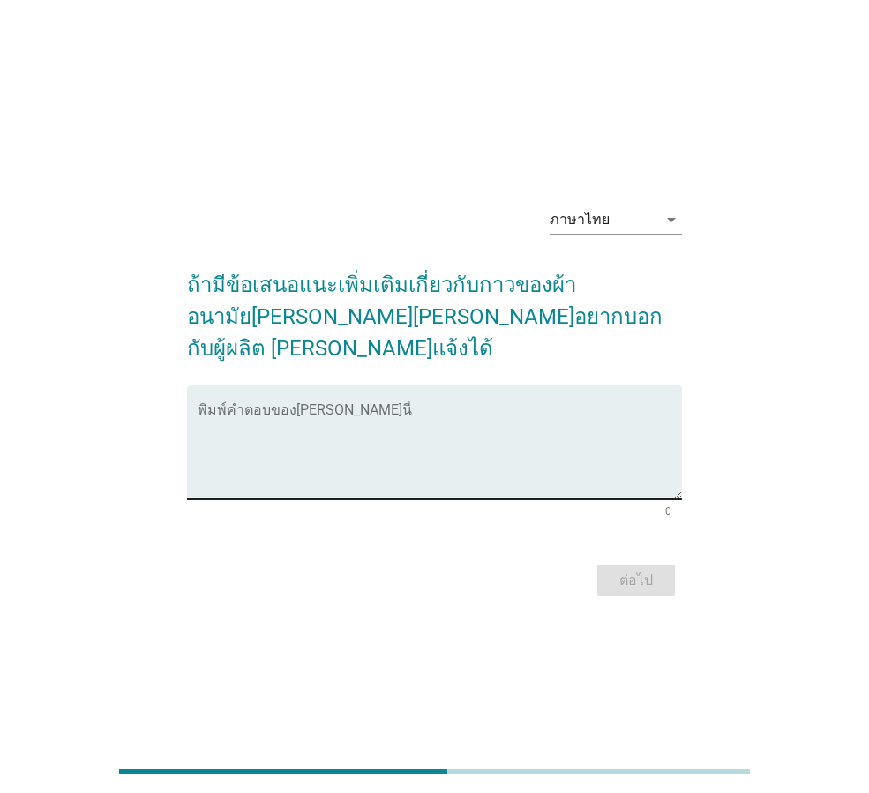
click at [228, 407] on textarea "พิมพ์คำตอบของคุณ ที่นี่" at bounding box center [440, 453] width 484 height 93
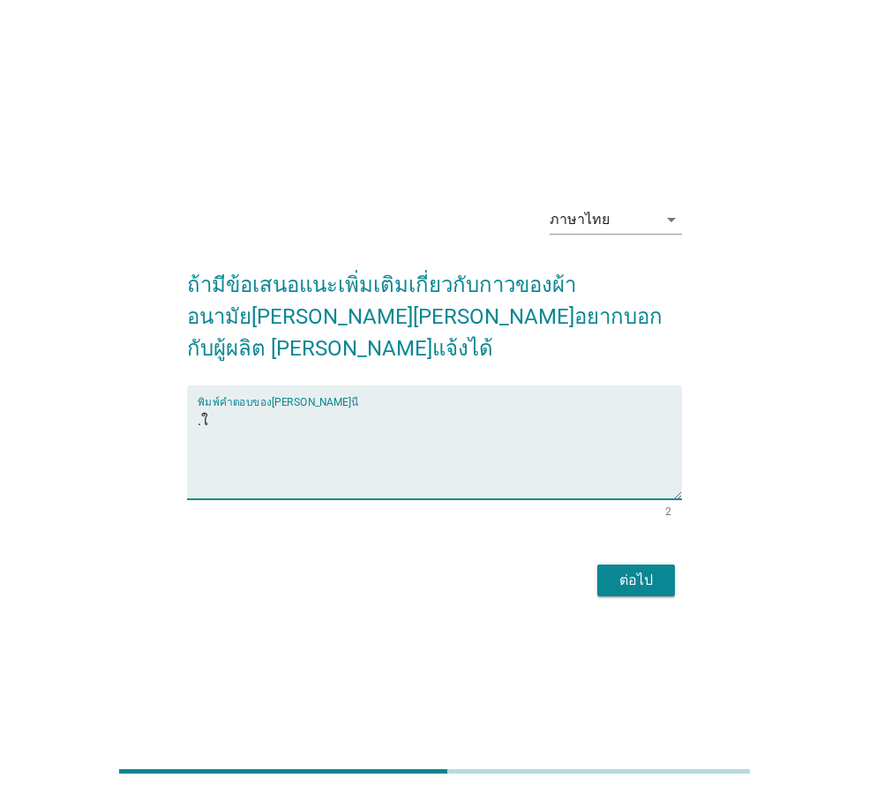
type textarea "."
type textarea "ต้องการให้เพิ่มความเย็น"
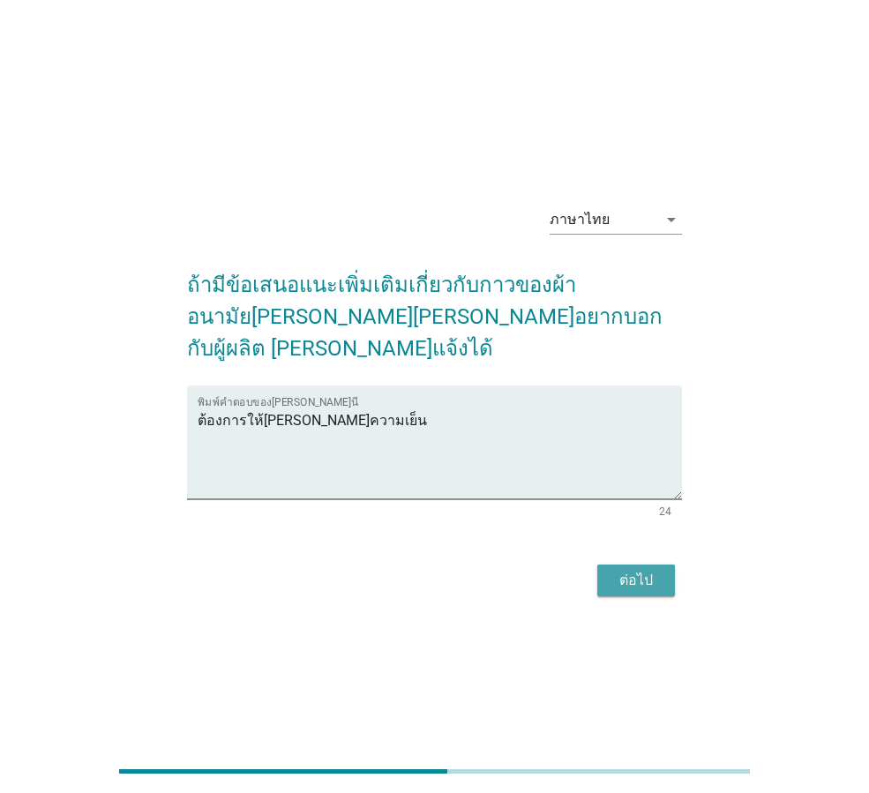
click at [636, 570] on div "ต่อไป" at bounding box center [635, 580] width 49 height 21
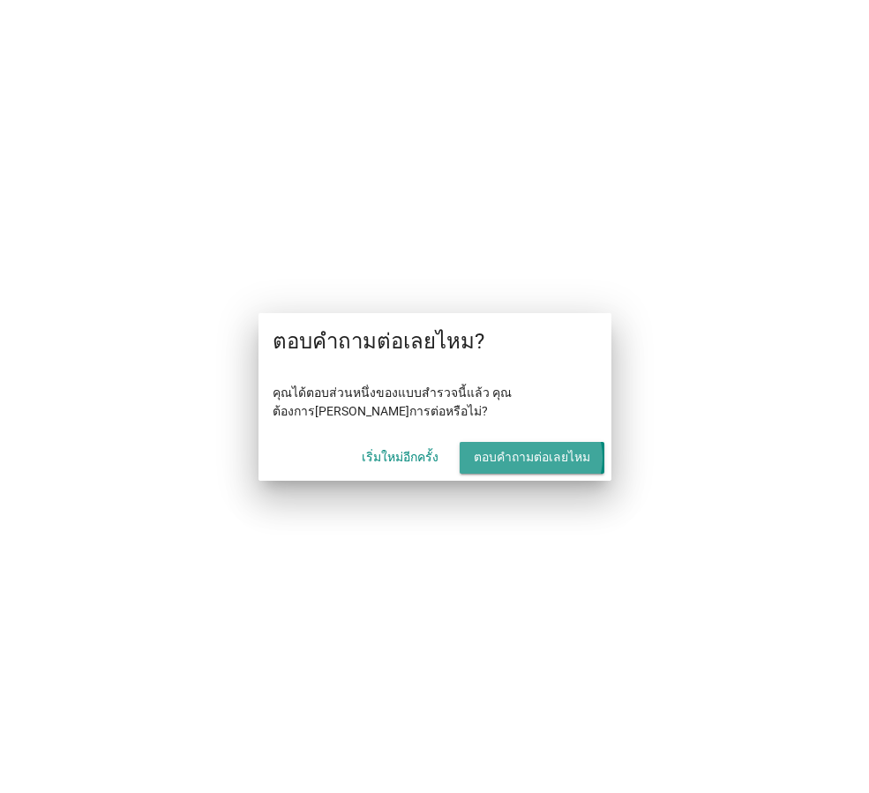
click at [502, 462] on div "ตอบคำถามต่อเลยไหม" at bounding box center [532, 457] width 116 height 19
